Goal: Task Accomplishment & Management: Complete application form

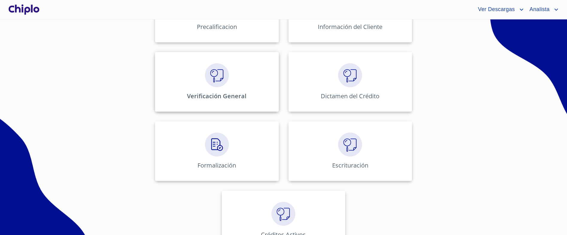
scroll to position [256, 0]
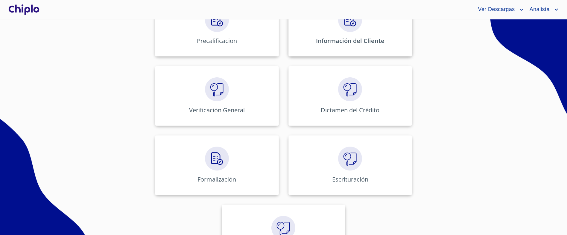
click at [312, 46] on div "Información del Cliente" at bounding box center [349, 27] width 123 height 60
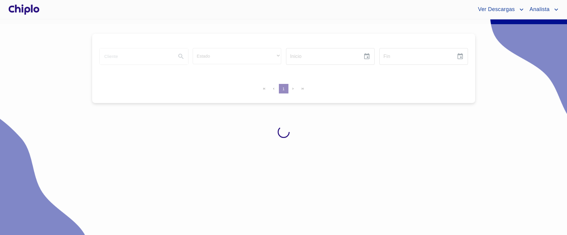
click at [57, 41] on div at bounding box center [283, 132] width 567 height 216
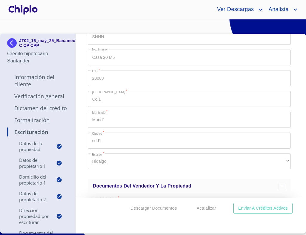
scroll to position [691, 0]
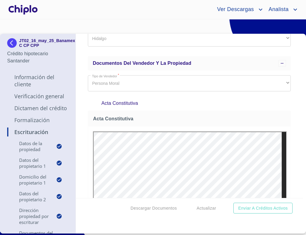
click at [44, 124] on p "Formalización" at bounding box center [37, 120] width 61 height 7
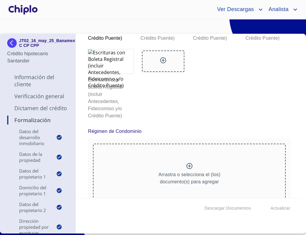
scroll to position [3800, 0]
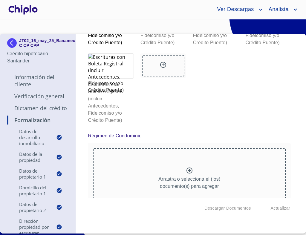
click at [292, 115] on div "Formalización Datos del Desarrollo Inmobiliario Proyecto Inmobiliario ​ Datos d…" at bounding box center [190, 116] width 228 height 164
click at [294, 119] on div "Formalización Datos del Desarrollo Inmobiliario Proyecto Inmobiliario ​ Datos d…" at bounding box center [190, 116] width 228 height 164
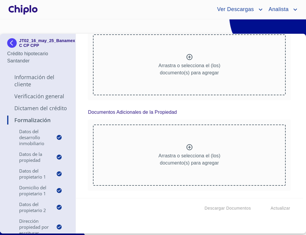
scroll to position [4112, 0]
click at [29, 111] on p "Dictamen del Crédito" at bounding box center [37, 108] width 61 height 7
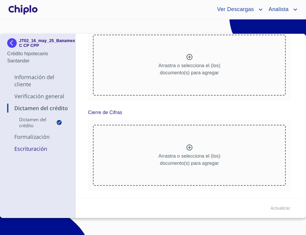
scroll to position [0, 0]
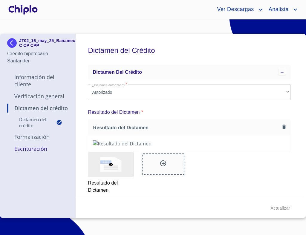
click at [34, 141] on p "Formalización" at bounding box center [37, 136] width 61 height 7
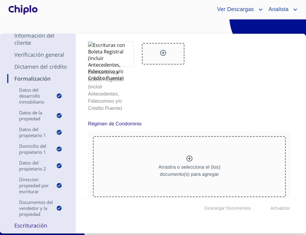
scroll to position [3810, 0]
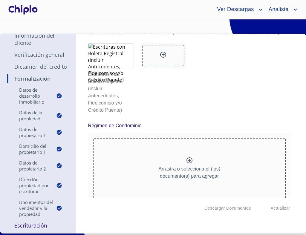
click at [49, 65] on p "Dictamen del Crédito" at bounding box center [37, 66] width 61 height 7
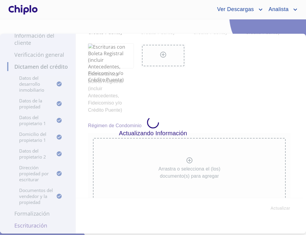
scroll to position [49, 0]
click at [49, 65] on div "Actualizando Información" at bounding box center [153, 127] width 306 height 216
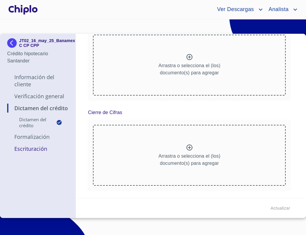
scroll to position [0, 0]
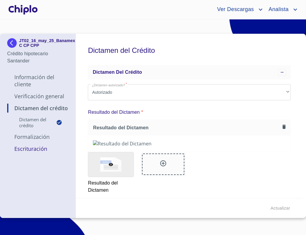
click at [22, 141] on p "Formalización" at bounding box center [37, 136] width 61 height 7
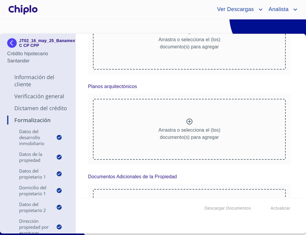
scroll to position [3776, 0]
